Goal: Task Accomplishment & Management: Manage account settings

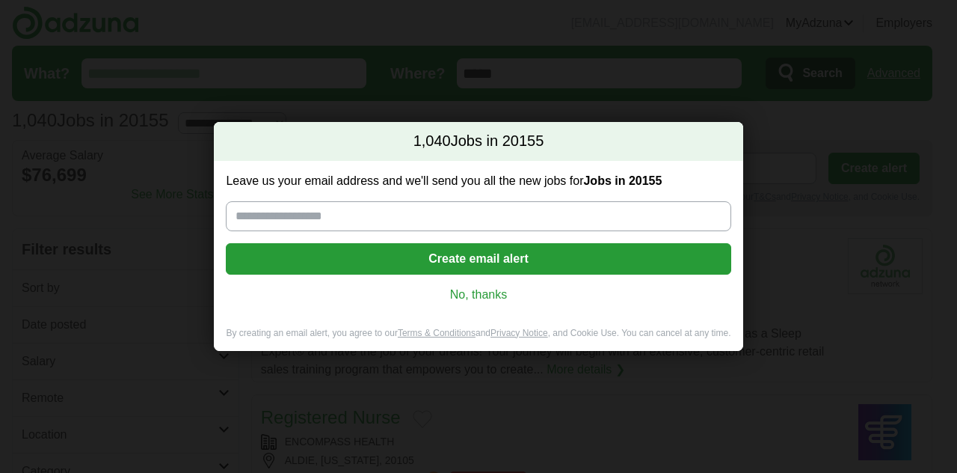
click at [480, 290] on link "No, thanks" at bounding box center [478, 294] width 481 height 16
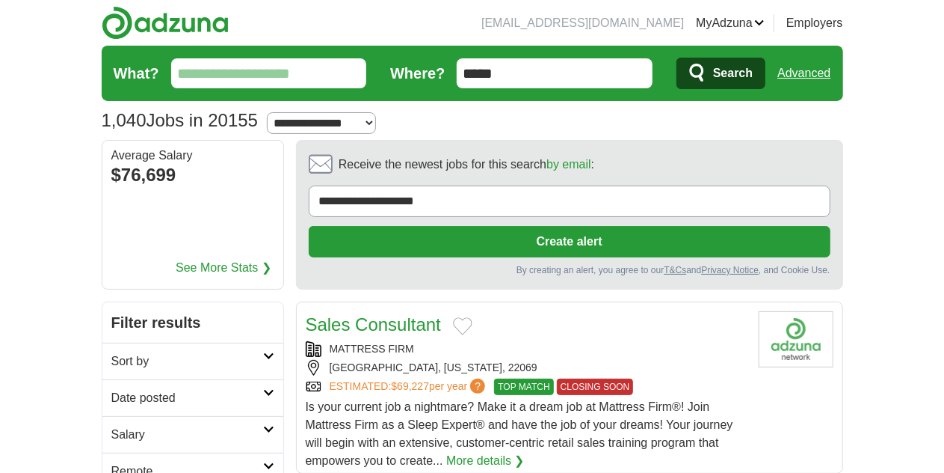
click at [0, 0] on link "Logout" at bounding box center [0, 0] width 0 height 0
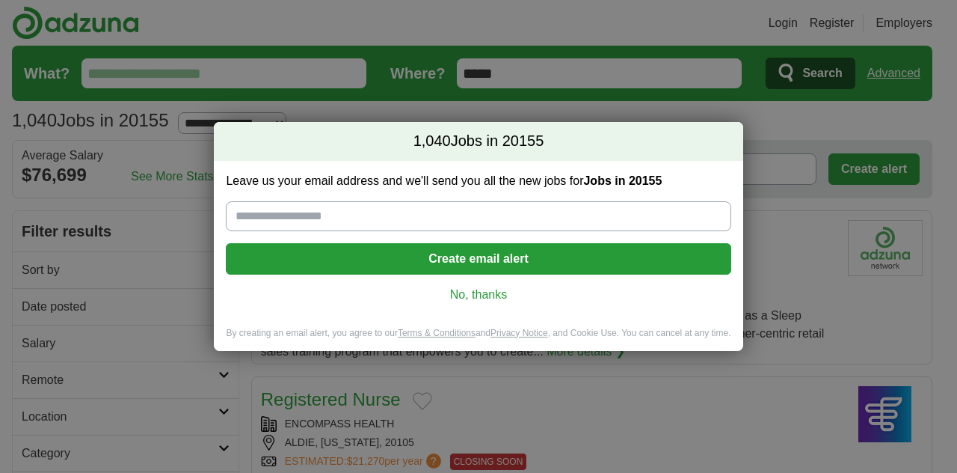
click at [473, 301] on link "No, thanks" at bounding box center [478, 294] width 481 height 16
